Goal: Task Accomplishment & Management: Use online tool/utility

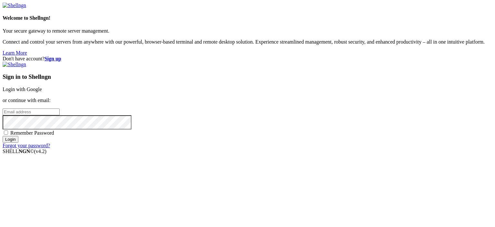
click at [42, 86] on link "Login with Google" at bounding box center [22, 88] width 39 height 5
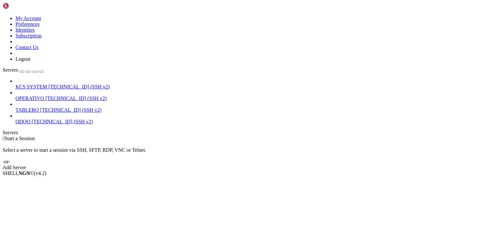
click at [44, 95] on span "OPERATIVO" at bounding box center [29, 97] width 29 height 5
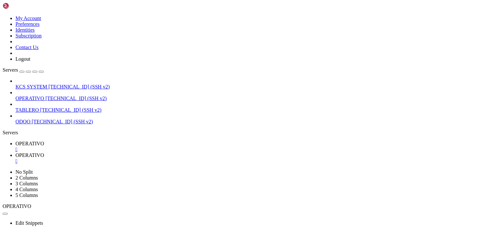
scroll to position [283, 0]
click at [51, 188] on span " 51-app-NEW-SYNC2" at bounding box center [27, 190] width 47 height 5
type input "/home/ubuntu/51-app-NEW-SYNC2"
